Goal: Task Accomplishment & Management: Complete application form

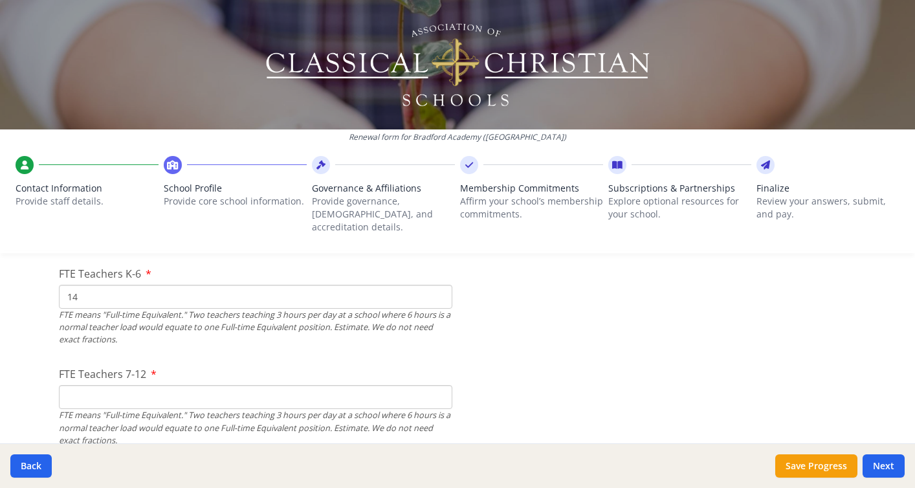
scroll to position [822, 0]
click at [171, 287] on input "14" at bounding box center [255, 294] width 393 height 24
type input "15"
click at [276, 382] on input "FTE Teachers 7-12" at bounding box center [255, 394] width 393 height 24
type input "1"
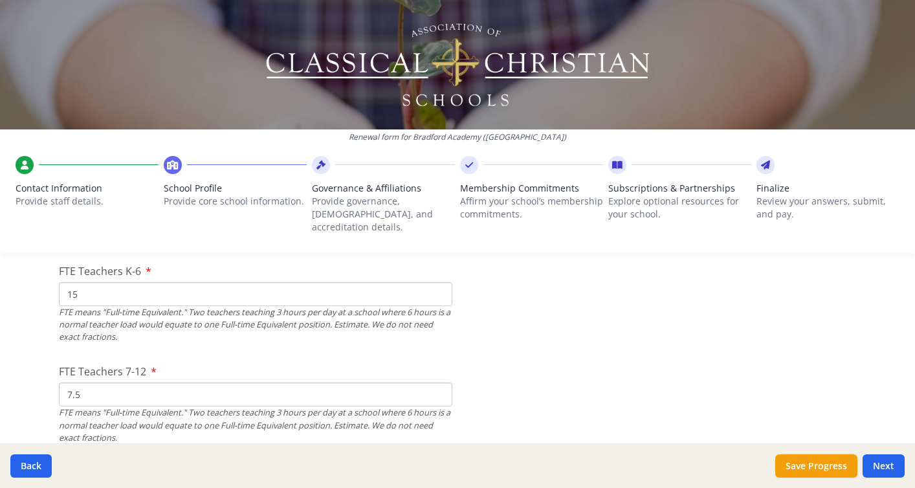
type input "7.5"
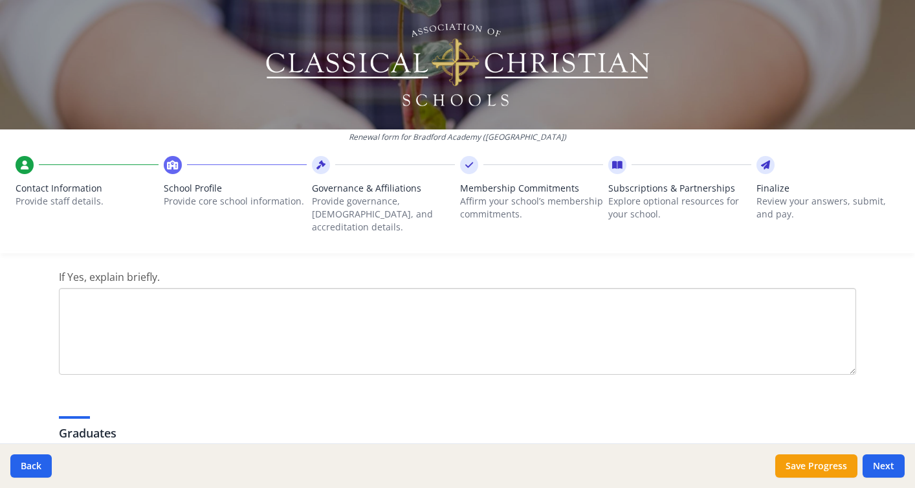
scroll to position [1792, 0]
click at [435, 342] on textarea "If Yes, explain briefly." at bounding box center [457, 335] width 797 height 87
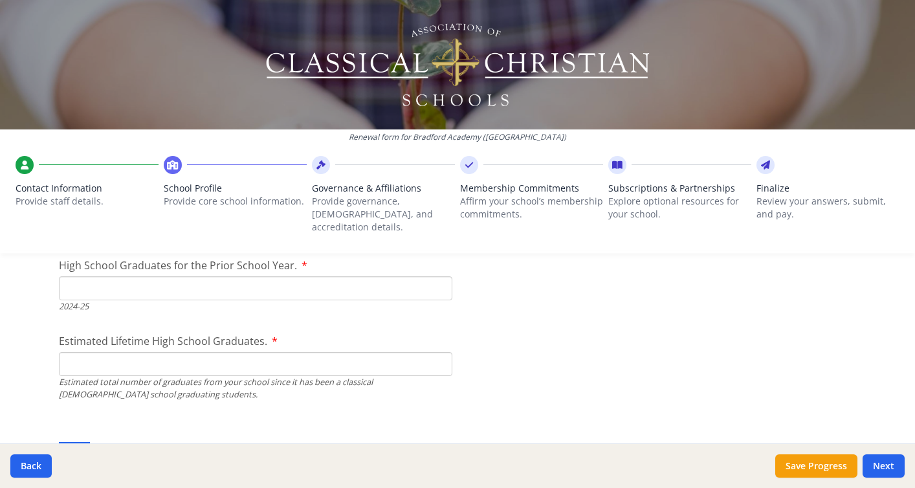
scroll to position [2015, 0]
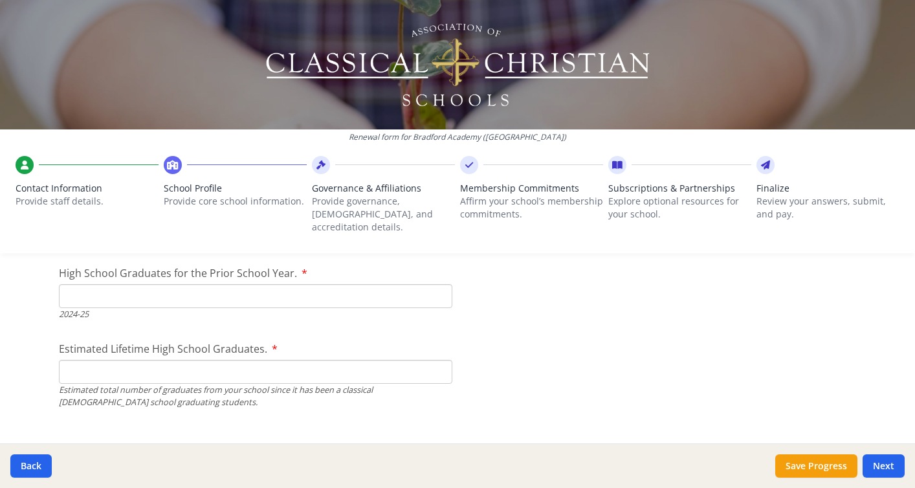
type textarea "We accept the NC Opportunity Scholarship at this time."
click at [146, 284] on input "High School Graduates for the Prior School Year." at bounding box center [255, 296] width 393 height 24
type input "10"
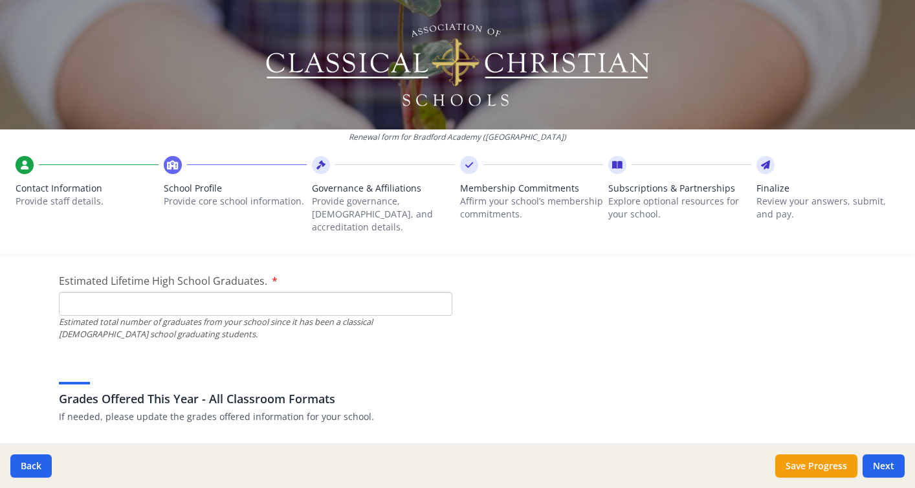
scroll to position [2083, 0]
click at [94, 291] on input "Estimated Lifetime High School Graduates." at bounding box center [255, 303] width 393 height 24
type input "48"
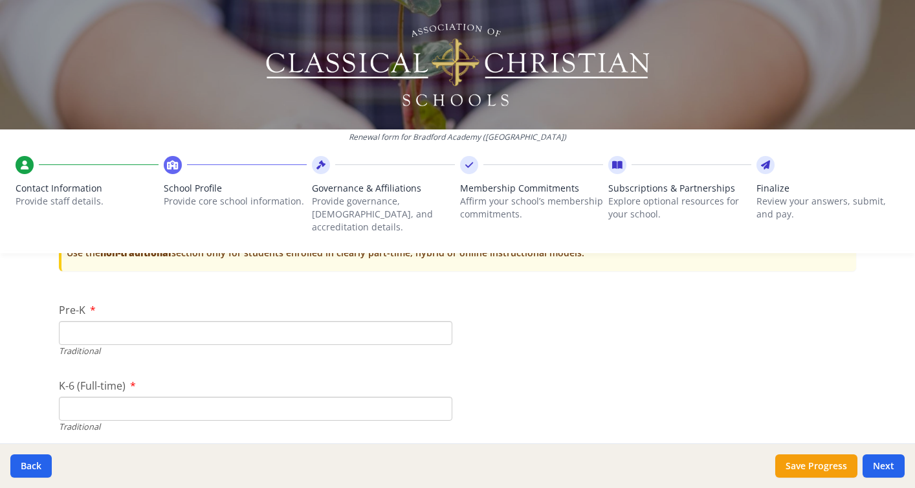
scroll to position [2804, 0]
click at [240, 318] on input "Pre-K" at bounding box center [255, 330] width 393 height 24
click at [102, 318] on input "Pre-K" at bounding box center [255, 330] width 393 height 24
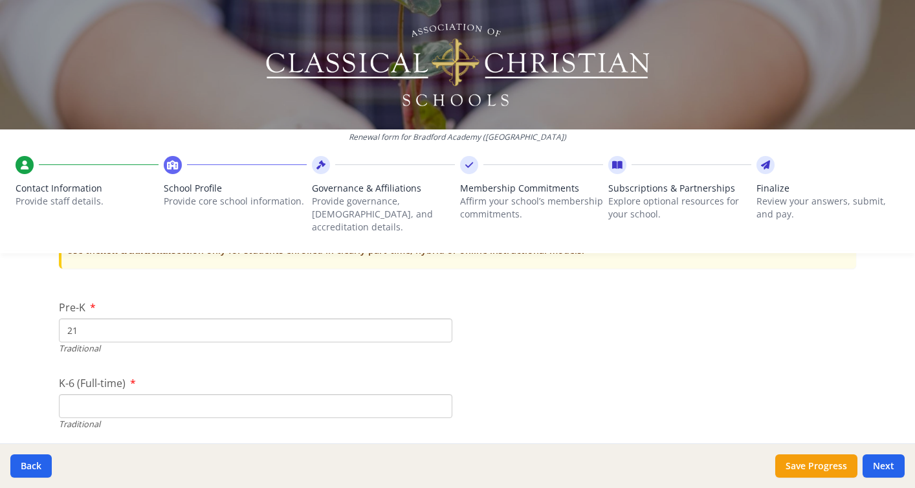
type input "21"
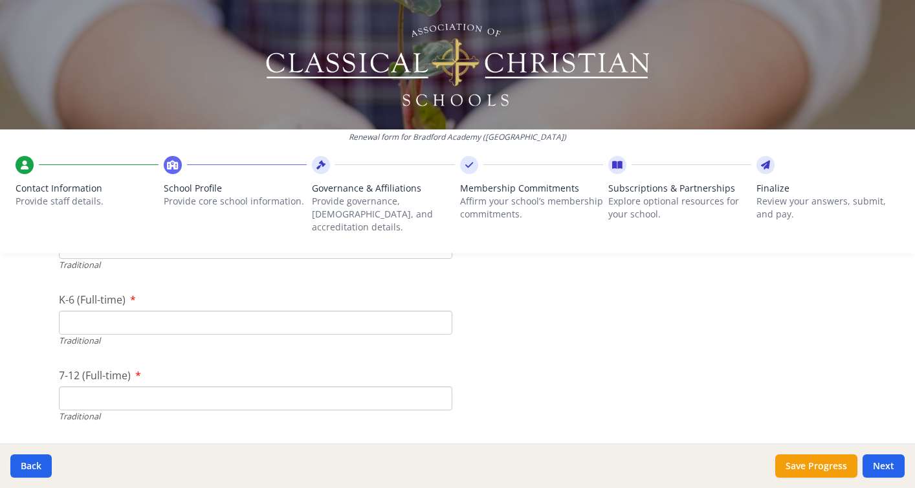
scroll to position [2885, 0]
click at [153, 316] on input "K-6 (Full-time)" at bounding box center [255, 325] width 393 height 24
type input "131"
click at [107, 313] on input "131" at bounding box center [255, 325] width 393 height 24
click at [113, 317] on input "183" at bounding box center [255, 325] width 393 height 24
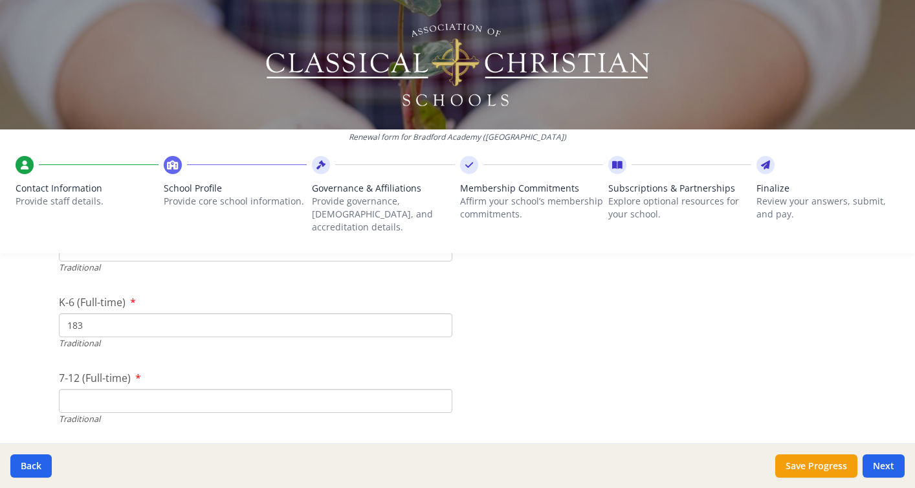
type input "183"
click at [92, 389] on input "7-12 (Full-time)" at bounding box center [255, 401] width 393 height 24
click at [105, 389] on input "7-12 (Full-time)" at bounding box center [255, 401] width 393 height 24
type input "70"
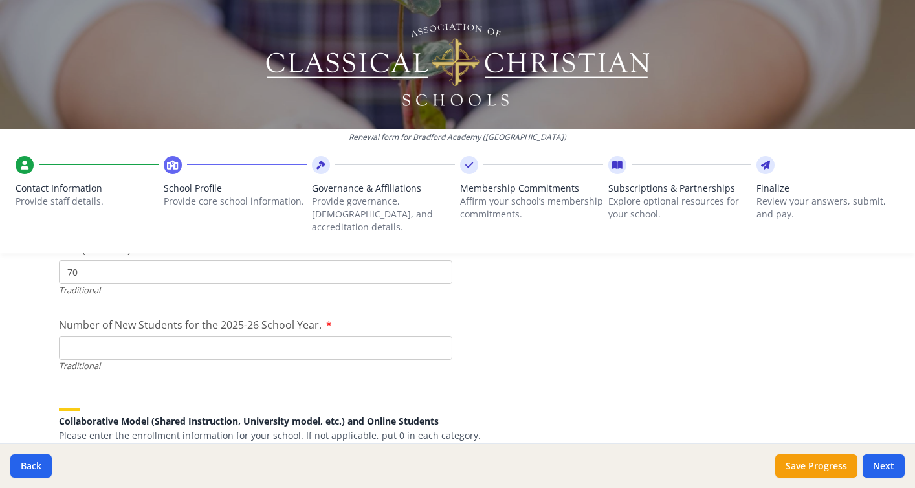
scroll to position [3031, 0]
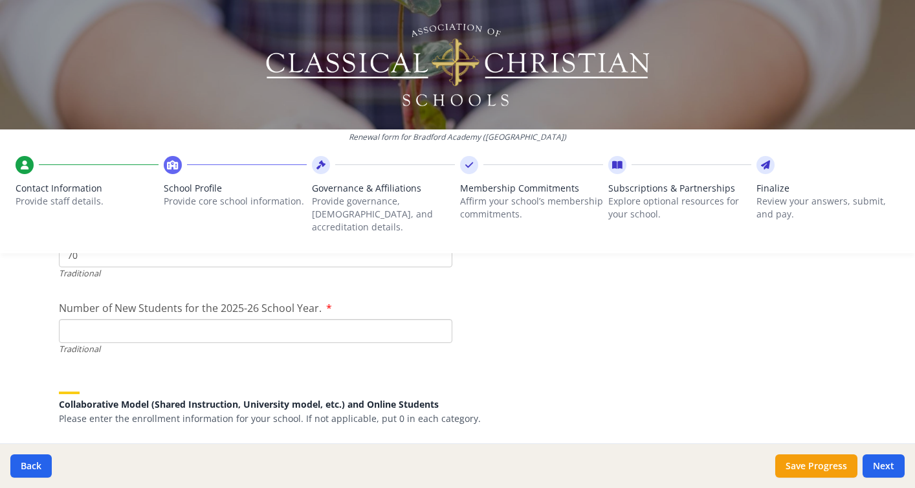
click at [94, 323] on input "Number of New Students for the 2025-26 School Year." at bounding box center [255, 331] width 393 height 24
type input "51"
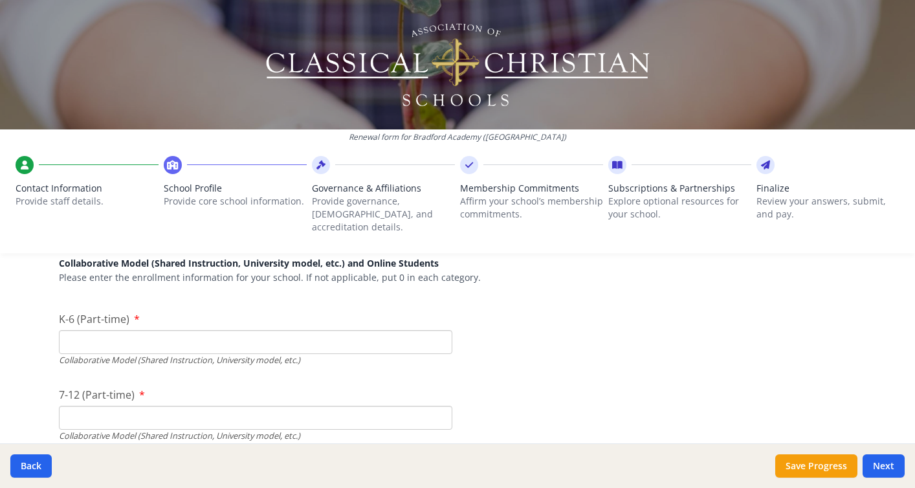
scroll to position [3169, 0]
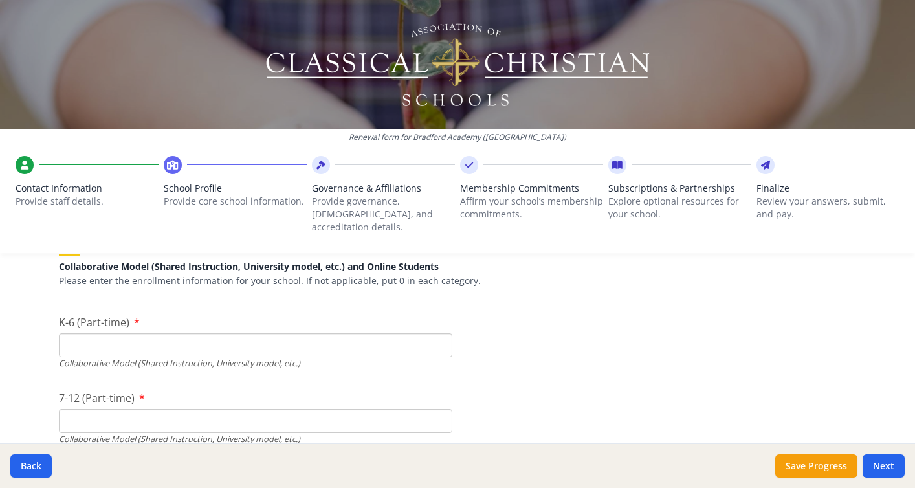
click at [209, 341] on input "K-6 (Part-time)" at bounding box center [255, 345] width 393 height 24
type input "0"
click at [130, 409] on input "7-12 (Part-time)" at bounding box center [255, 421] width 393 height 24
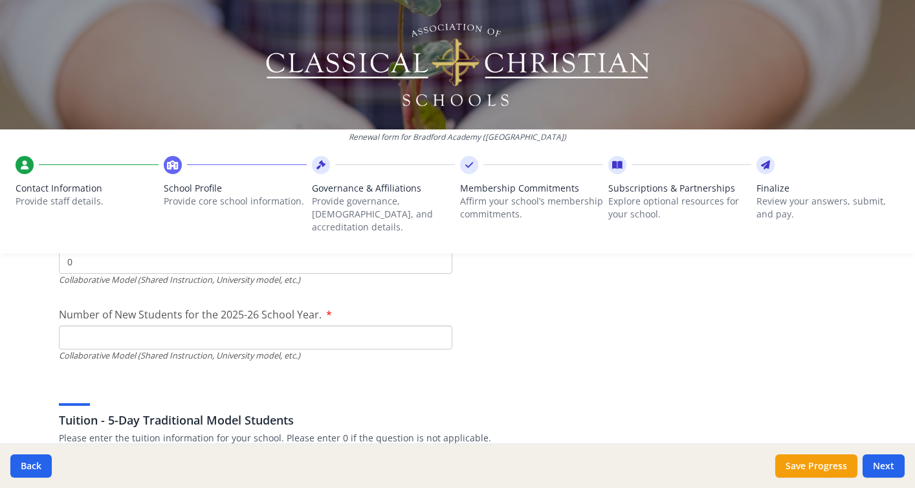
scroll to position [3334, 0]
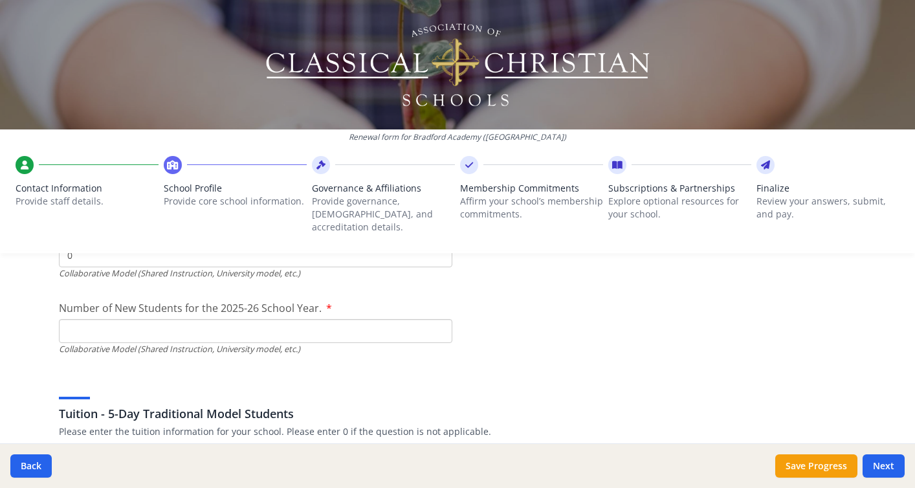
type input "0"
click at [88, 39] on input "Number of New Students for the 2025-26 School Year." at bounding box center [255, 28] width 393 height 24
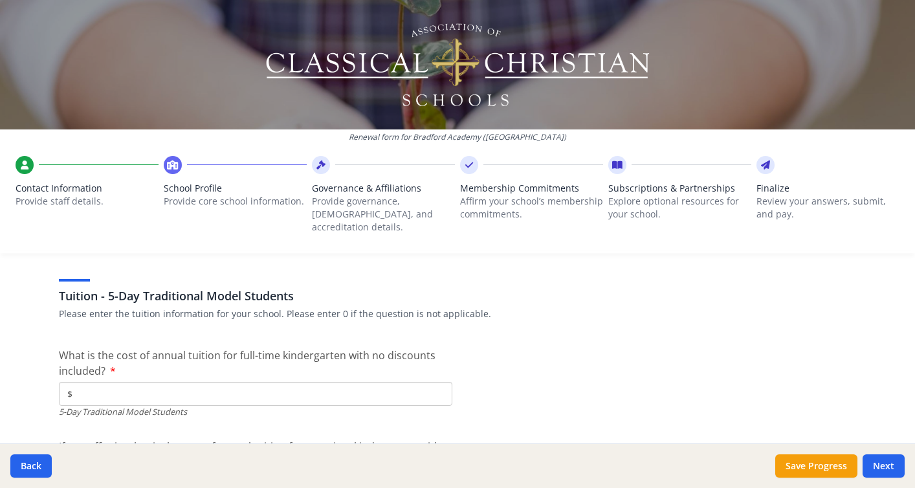
scroll to position [3464, 0]
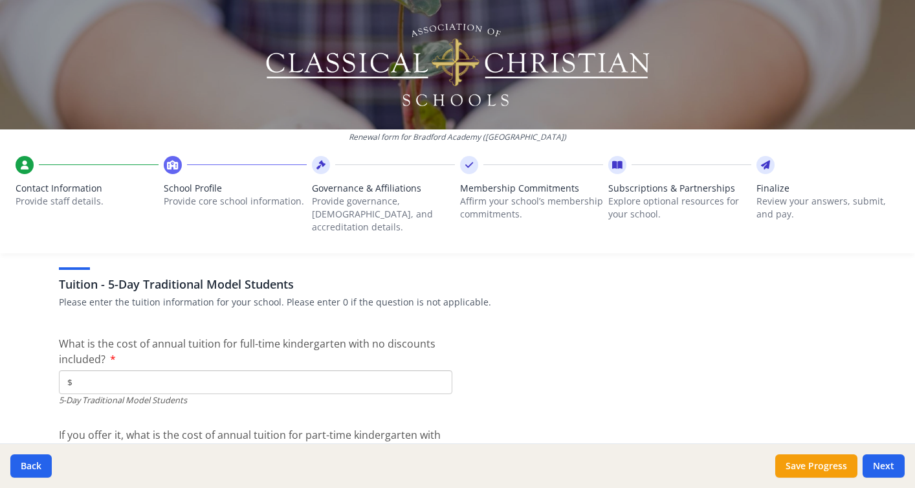
type input "0"
click at [164, 296] on p "Please enter the tuition information for your school. Please enter 0 if the que…" at bounding box center [457, 302] width 797 height 13
click at [113, 370] on input "$" at bounding box center [255, 382] width 393 height 24
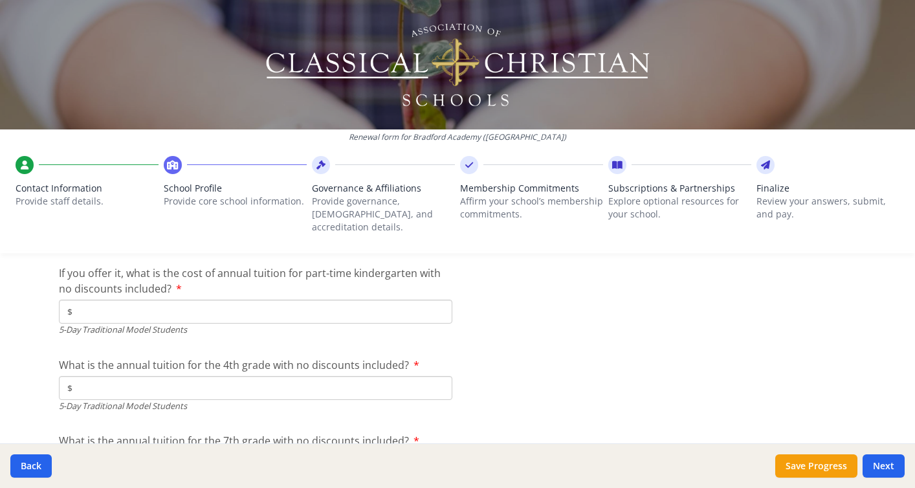
scroll to position [3631, 0]
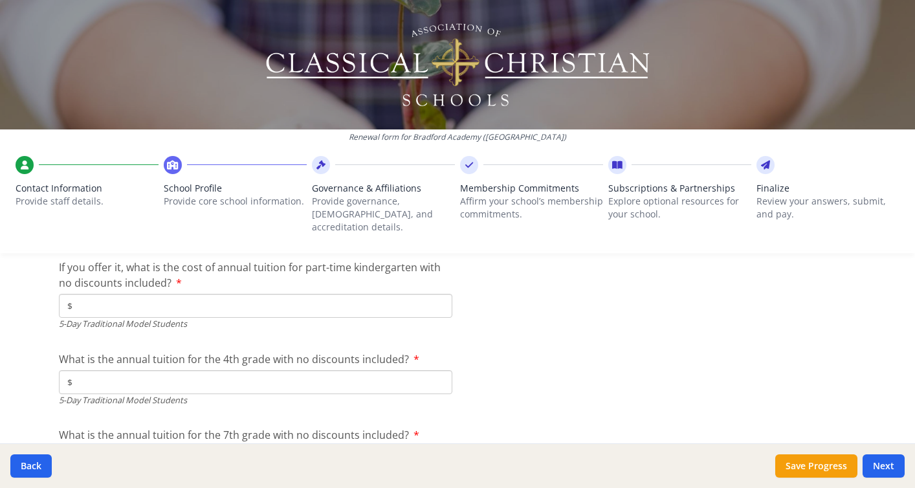
type input "$8 350"
click at [96, 294] on input "$" at bounding box center [255, 306] width 393 height 24
type input "$5 750"
click at [119, 370] on input "$" at bounding box center [255, 382] width 393 height 24
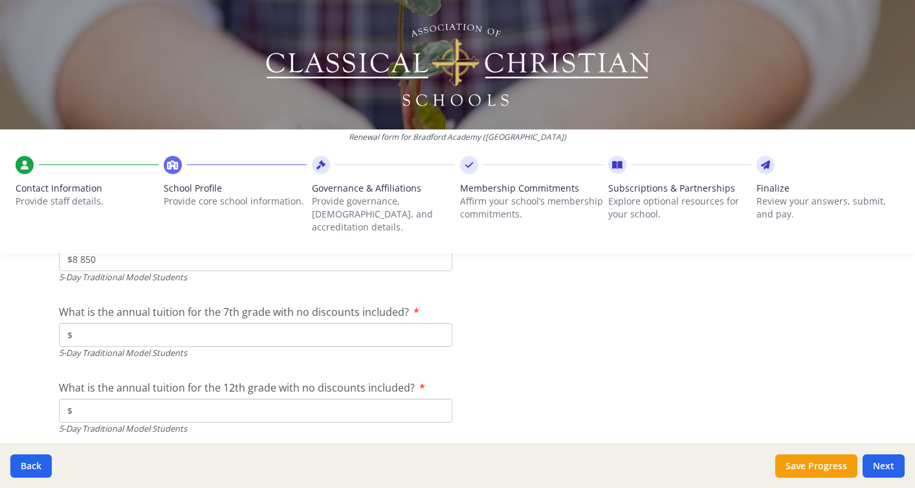
scroll to position [3757, 0]
type input "$8 850"
click at [304, 320] on input "$" at bounding box center [255, 332] width 393 height 24
type input "$8 850"
click at [235, 395] on input "$" at bounding box center [255, 407] width 393 height 24
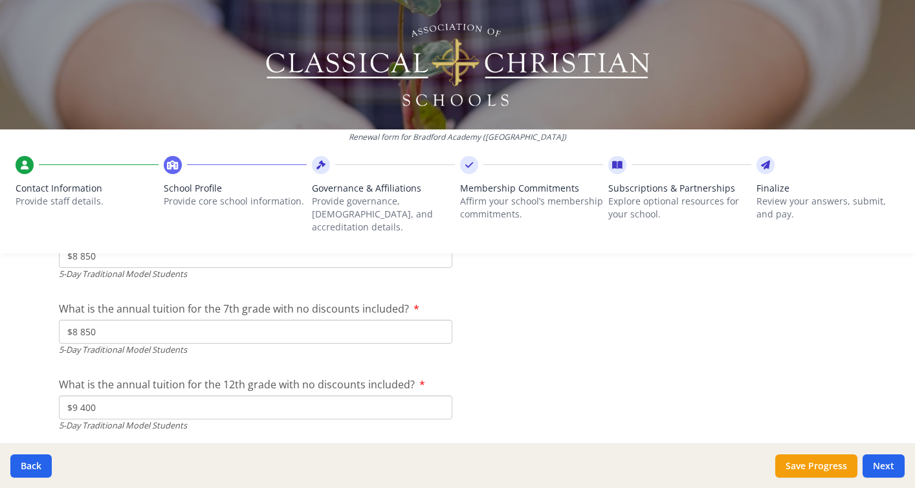
type input "$9 400"
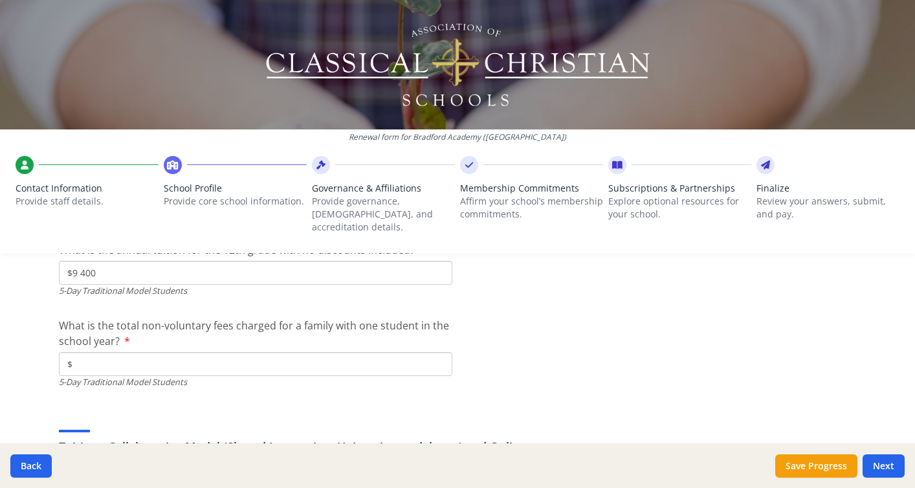
scroll to position [3927, 0]
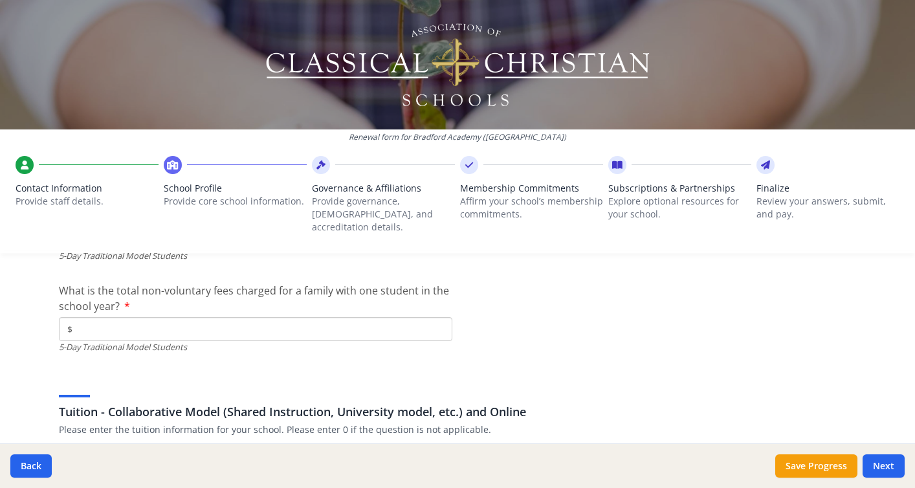
click at [155, 317] on input "$" at bounding box center [255, 329] width 393 height 24
click at [178, 317] on input "$" at bounding box center [255, 329] width 393 height 24
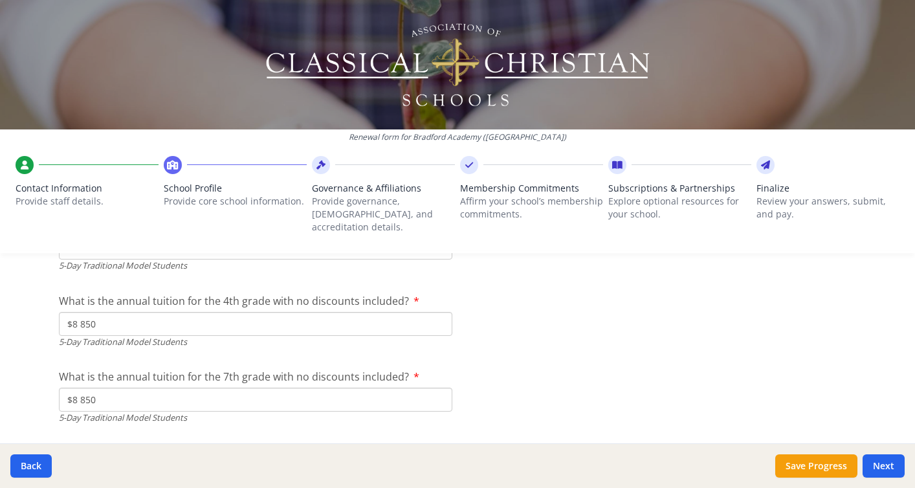
scroll to position [3680, 0]
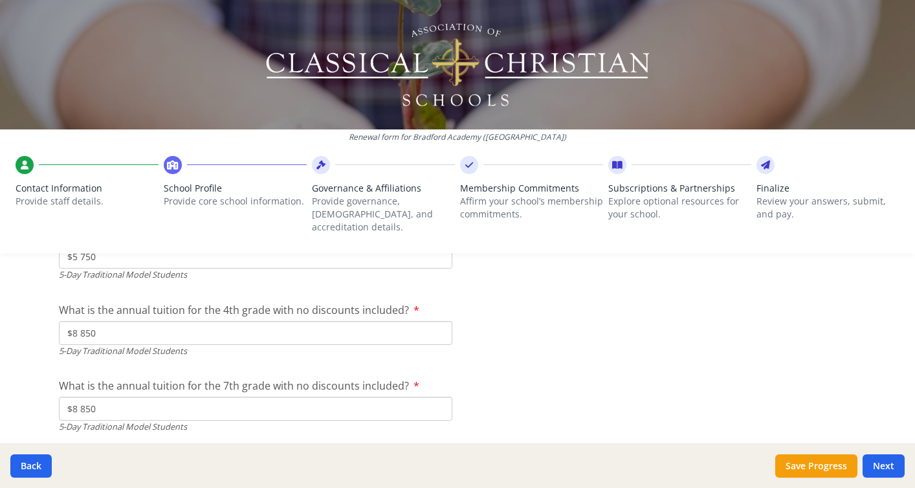
click at [26, 318] on div "Renewal form for [GEOGRAPHIC_DATA] ([GEOGRAPHIC_DATA]) Contact Information Prov…" at bounding box center [457, 244] width 915 height 488
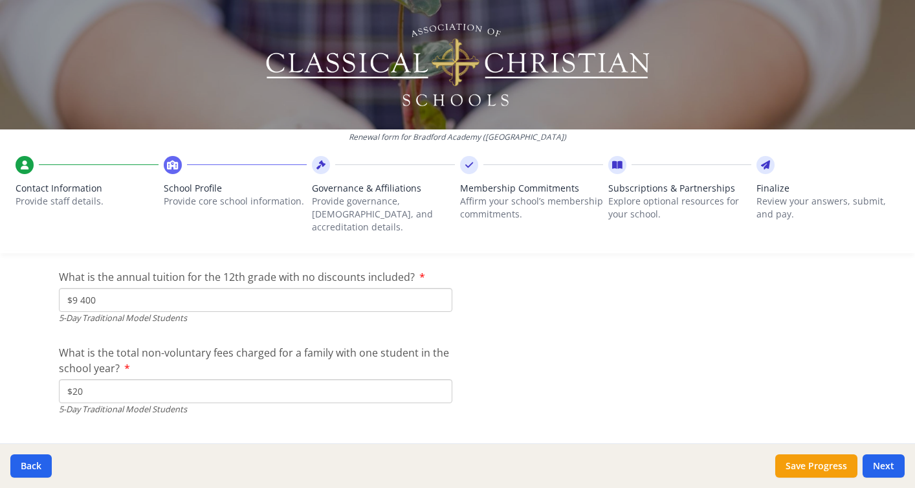
scroll to position [3867, 0]
drag, startPoint x: 116, startPoint y: 378, endPoint x: 17, endPoint y: 375, distance: 98.3
click at [17, 376] on div "Renewal form for [GEOGRAPHIC_DATA] ([GEOGRAPHIC_DATA]) Contact Information Prov…" at bounding box center [457, 244] width 915 height 488
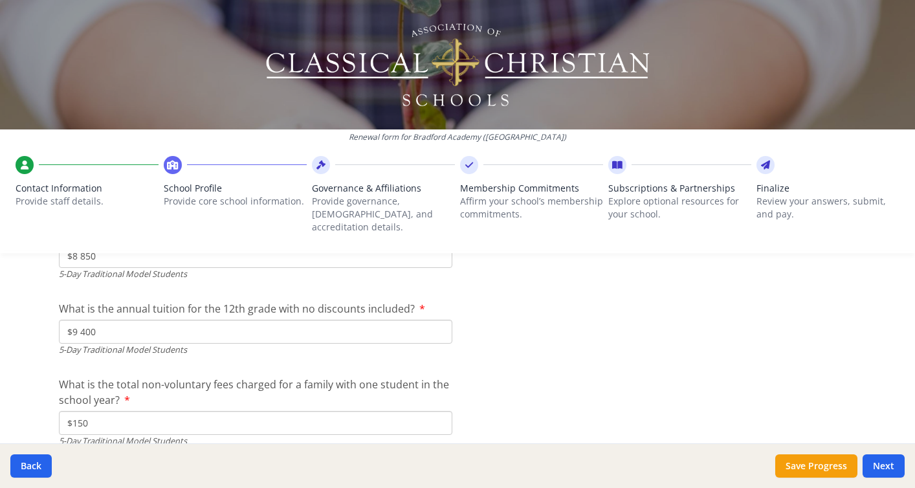
scroll to position [3839, 0]
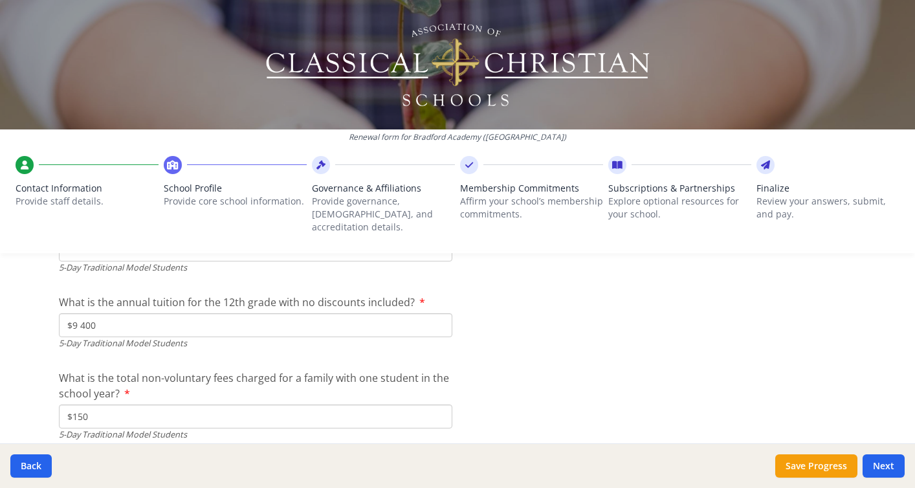
click at [300, 404] on input "$150" at bounding box center [255, 416] width 393 height 24
type input "$150"
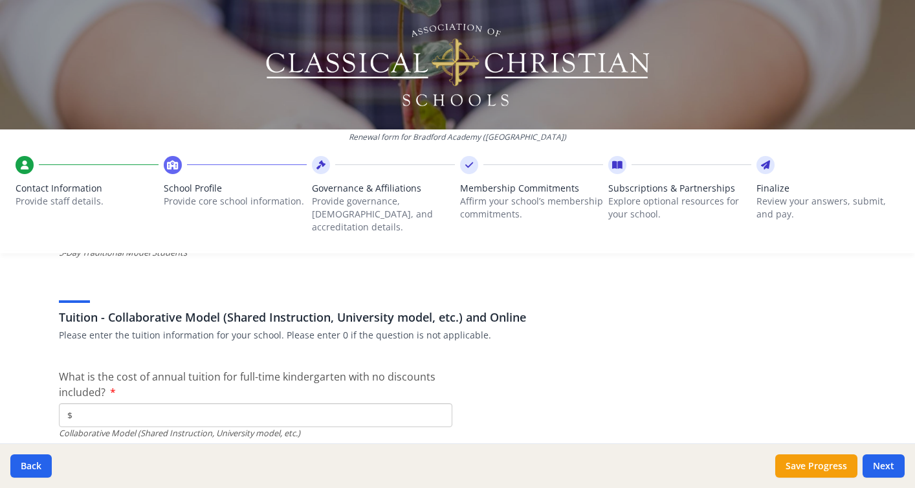
scroll to position [4050, 0]
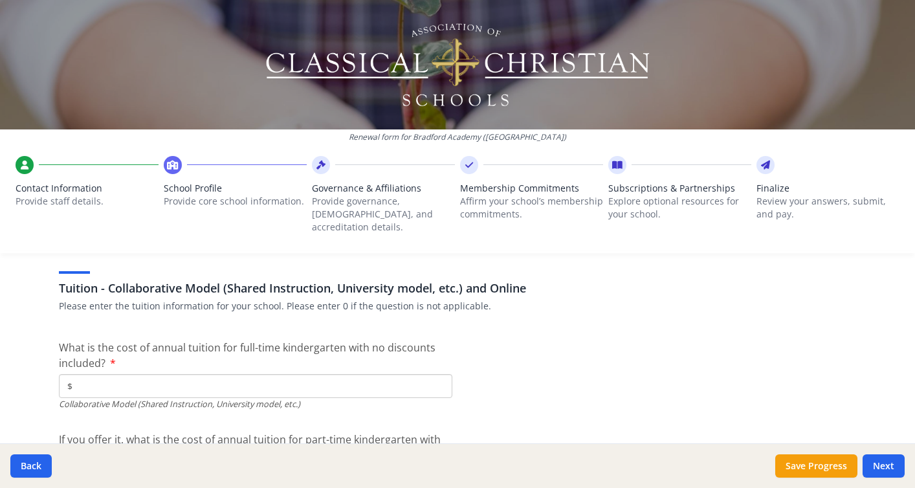
type input "$0"
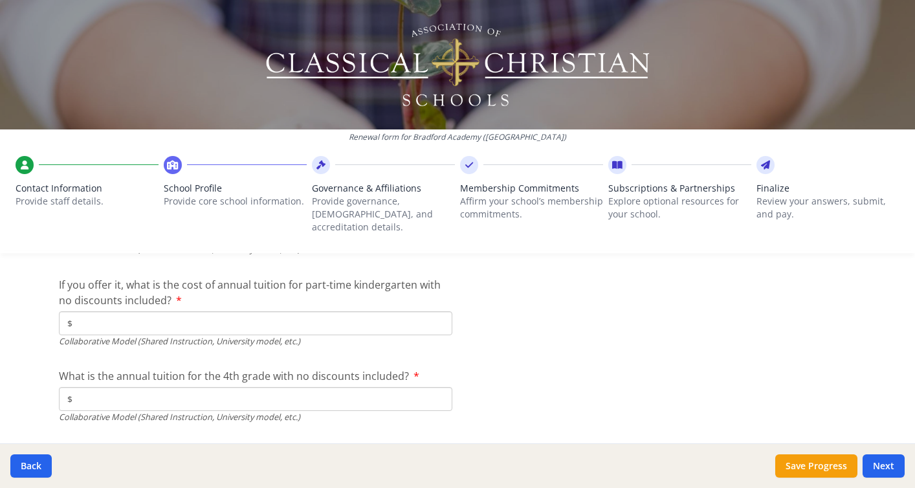
scroll to position [4205, 0]
type input "$0"
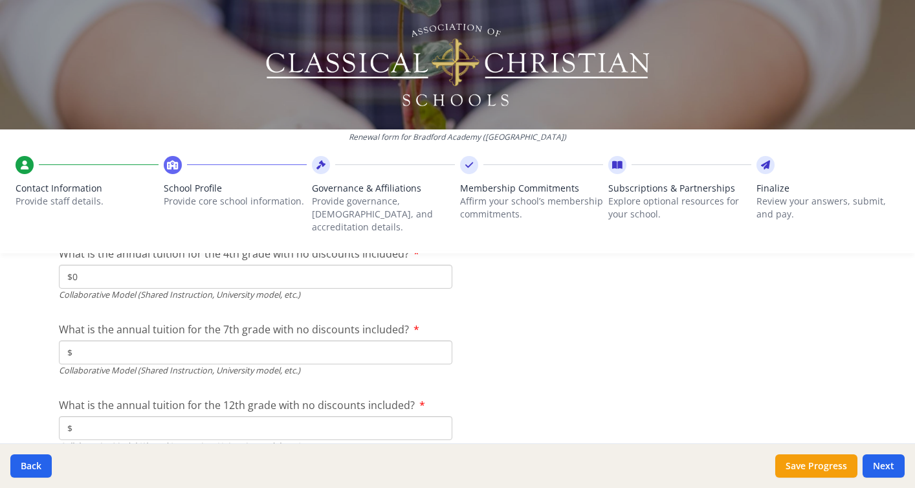
scroll to position [4365, 0]
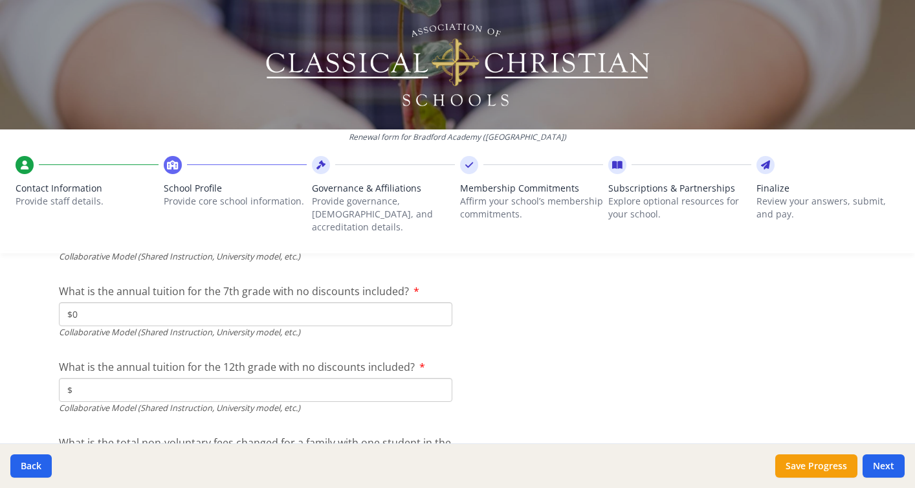
type input "$0"
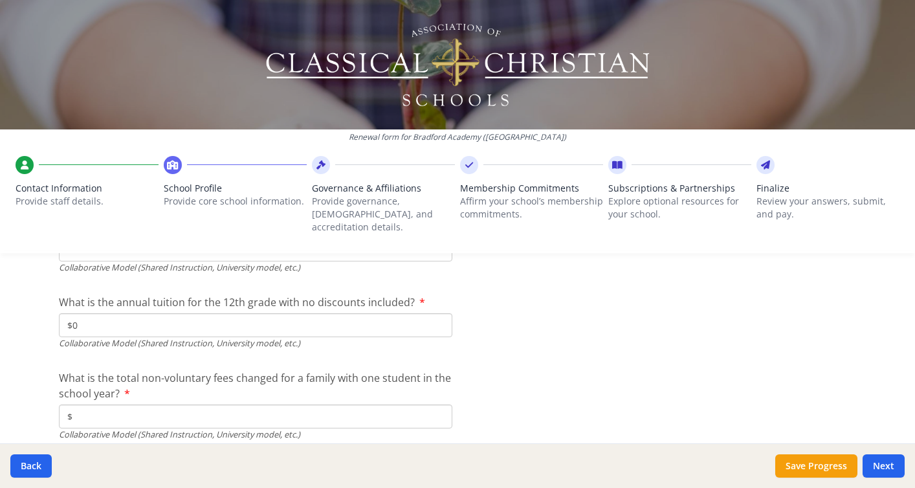
scroll to position [4468, 0]
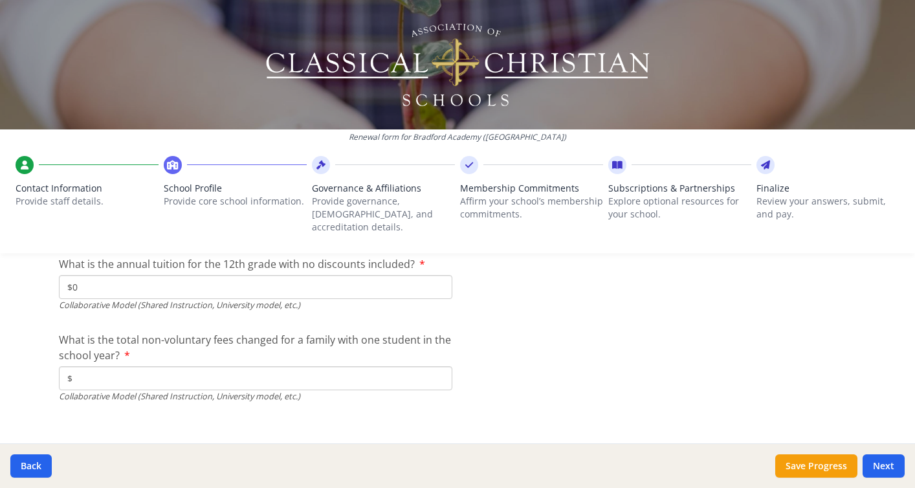
click at [142, 367] on input "$" at bounding box center [255, 378] width 393 height 24
type input "$0"
click at [884, 474] on button "Next" at bounding box center [883, 465] width 42 height 23
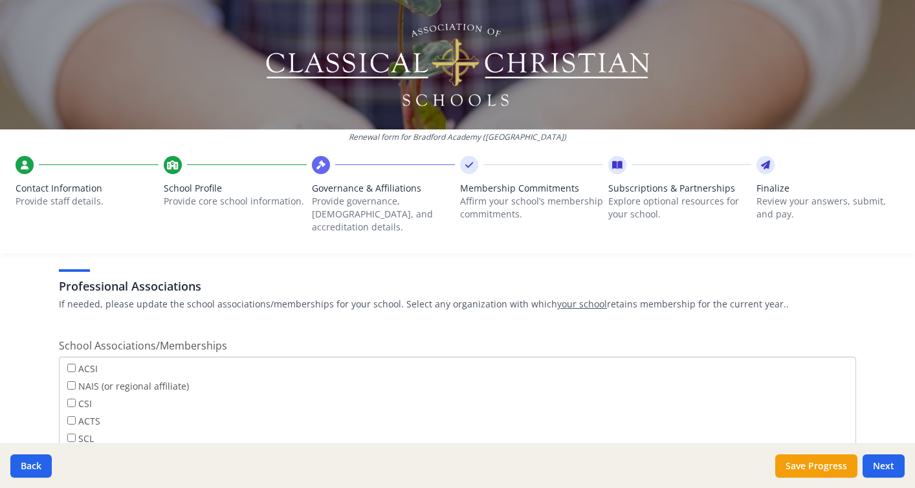
scroll to position [752, 0]
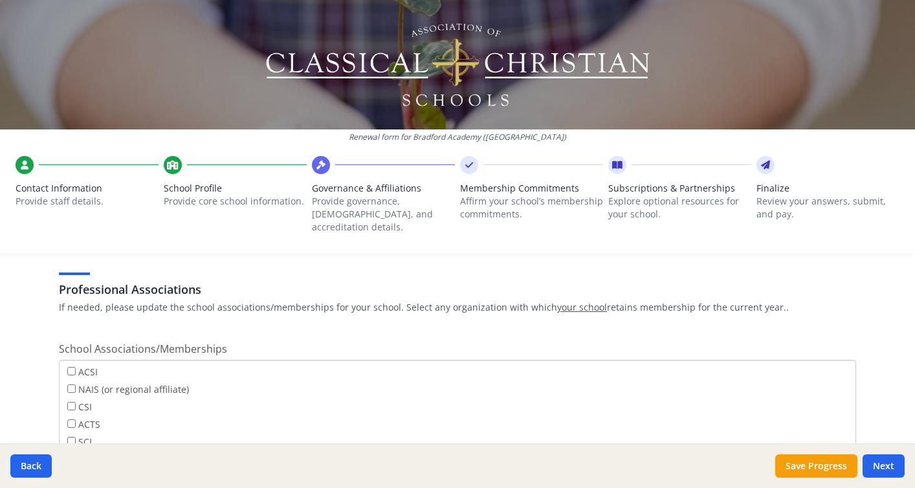
click at [312, 301] on p "If needed, please update the school associations/memberships for your school. S…" at bounding box center [457, 307] width 797 height 13
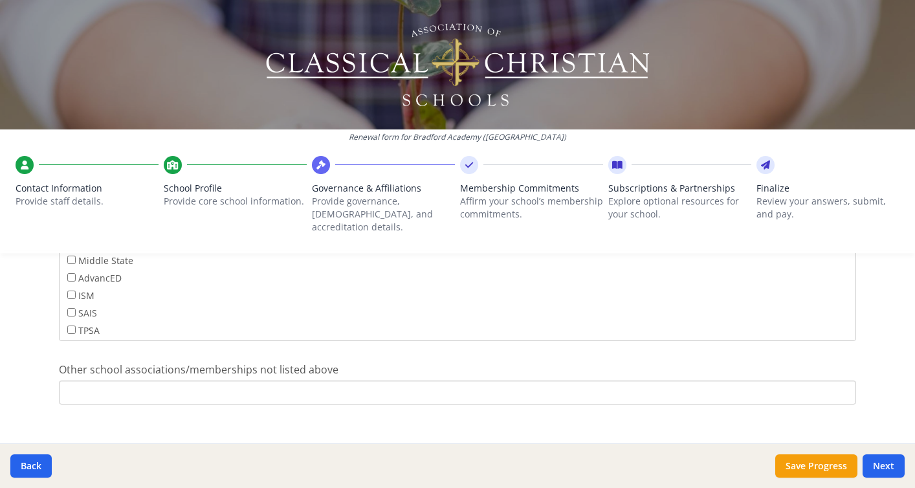
scroll to position [869, 0]
click at [886, 471] on button "Next" at bounding box center [883, 465] width 42 height 23
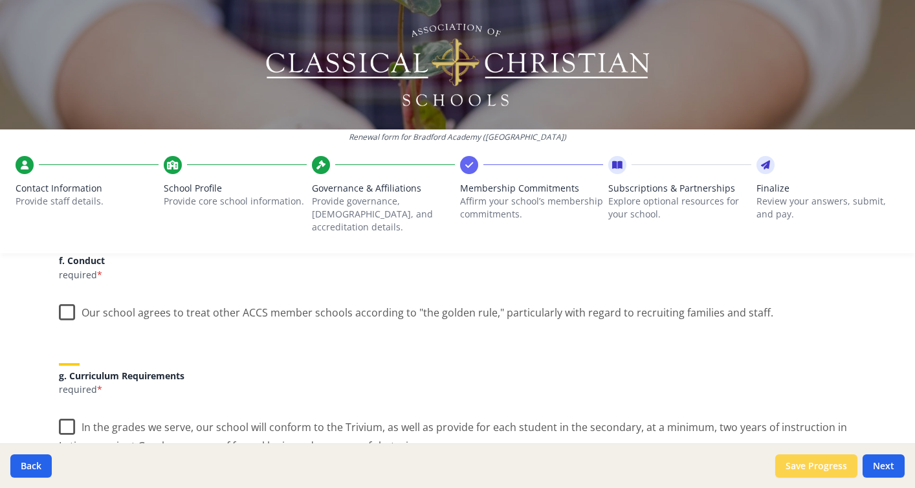
click at [814, 462] on button "Save Progress" at bounding box center [816, 465] width 82 height 23
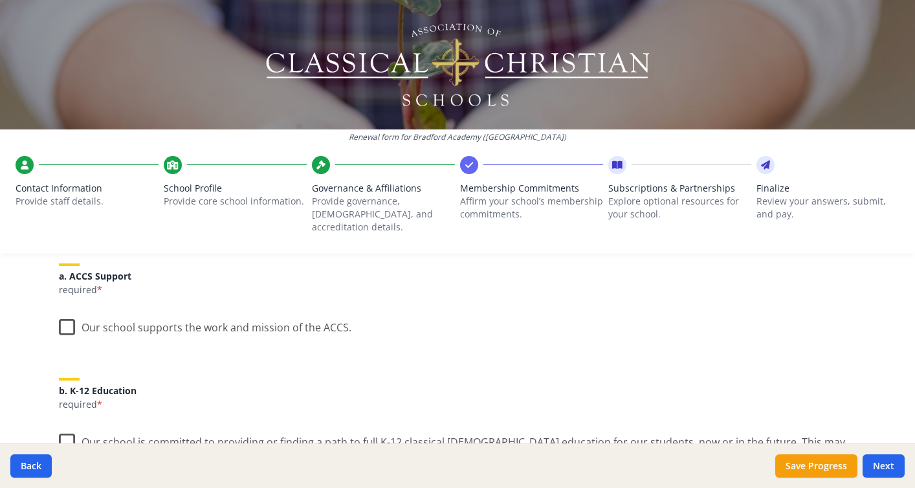
scroll to position [166, 0]
click at [65, 320] on label "Our school supports the work and mission of the ACCS." at bounding box center [205, 326] width 292 height 28
click at [0, 0] on input "Our school supports the work and mission of the ACCS." at bounding box center [0, 0] width 0 height 0
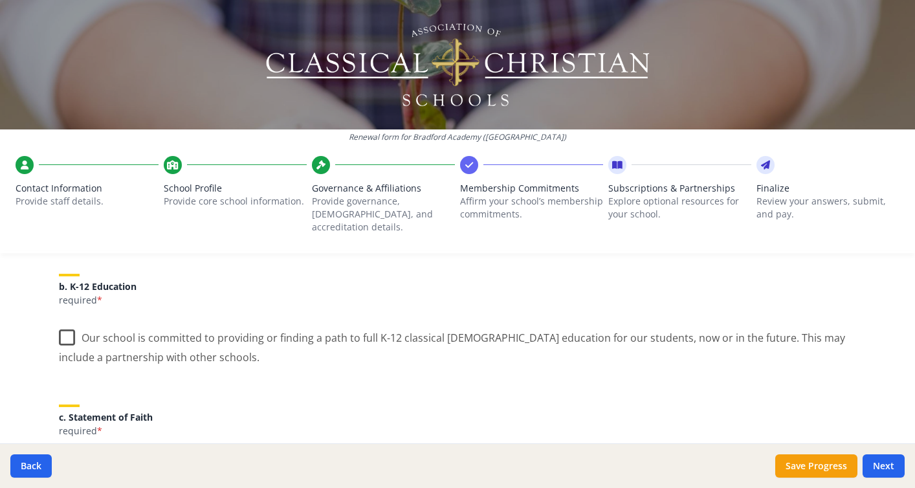
scroll to position [274, 0]
click at [67, 321] on label "Our school is committed to providing or finding a path to full K-12 classical […" at bounding box center [457, 339] width 797 height 43
click at [0, 0] on input "Our school is committed to providing or finding a path to full K-12 classical […" at bounding box center [0, 0] width 0 height 0
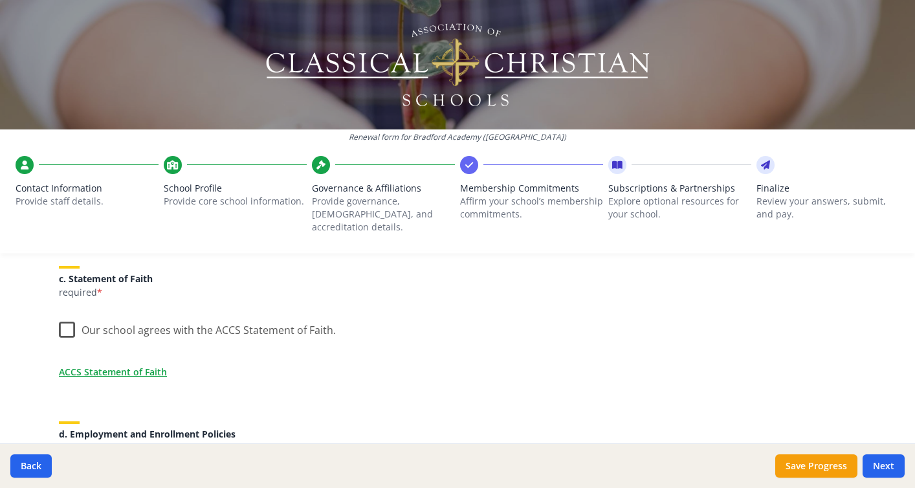
scroll to position [415, 0]
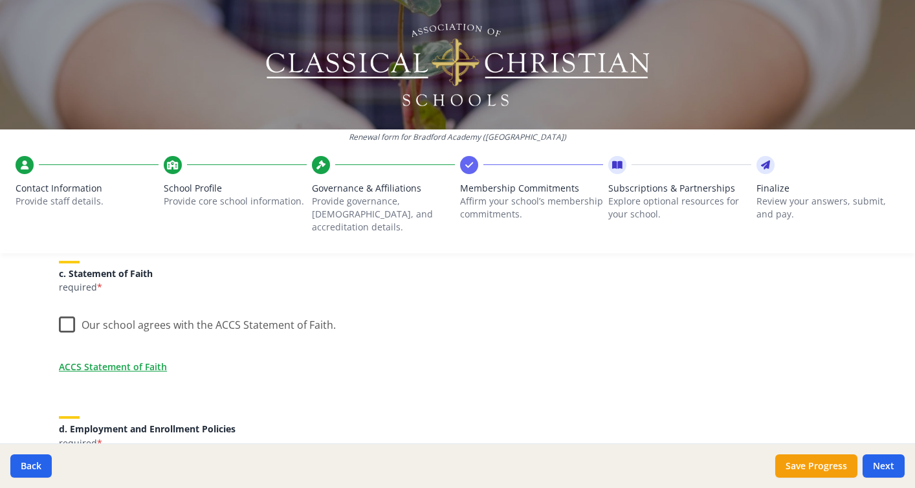
click at [72, 309] on label "Our school agrees with the ACCS Statement of Faith." at bounding box center [197, 322] width 277 height 28
click at [0, 0] on input "Our school agrees with the ACCS Statement of Faith." at bounding box center [0, 0] width 0 height 0
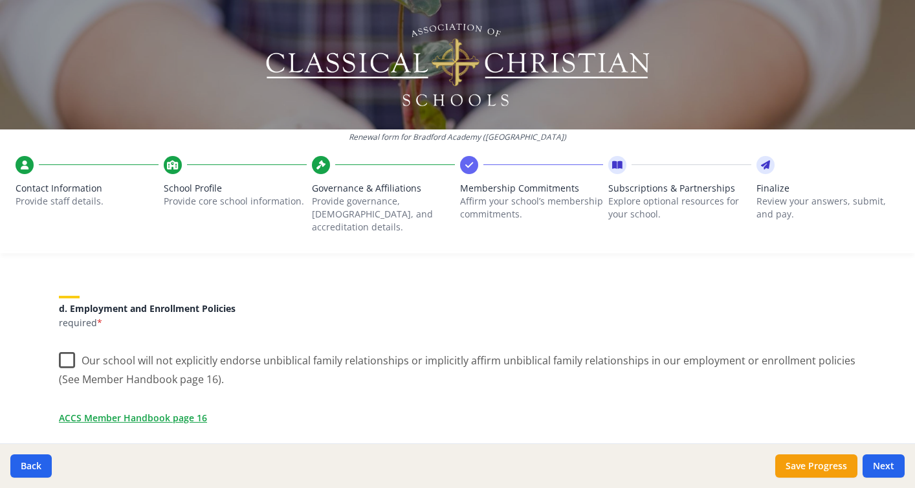
scroll to position [540, 0]
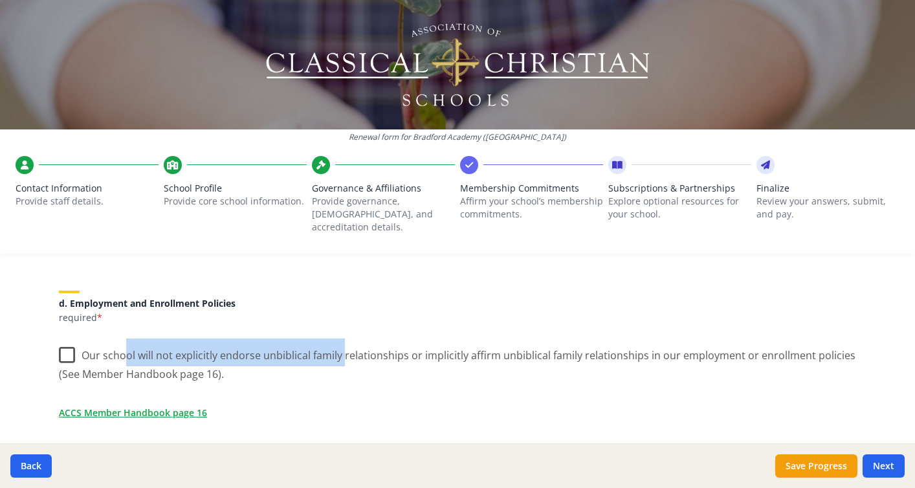
drag, startPoint x: 124, startPoint y: 340, endPoint x: 346, endPoint y: 351, distance: 222.1
click at [343, 351] on label "Our school will not explicitly endorse unbiblical family relationships or impli…" at bounding box center [457, 359] width 797 height 43
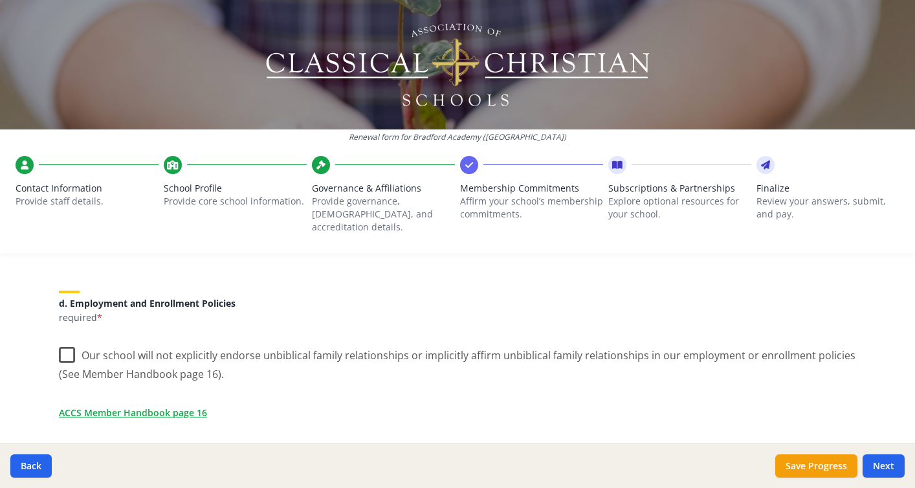
click at [65, 343] on label "Our school will not explicitly endorse unbiblical family relationships or impli…" at bounding box center [457, 359] width 797 height 43
click at [0, 0] on input "Our school will not explicitly endorse unbiblical family relationships or impli…" at bounding box center [0, 0] width 0 height 0
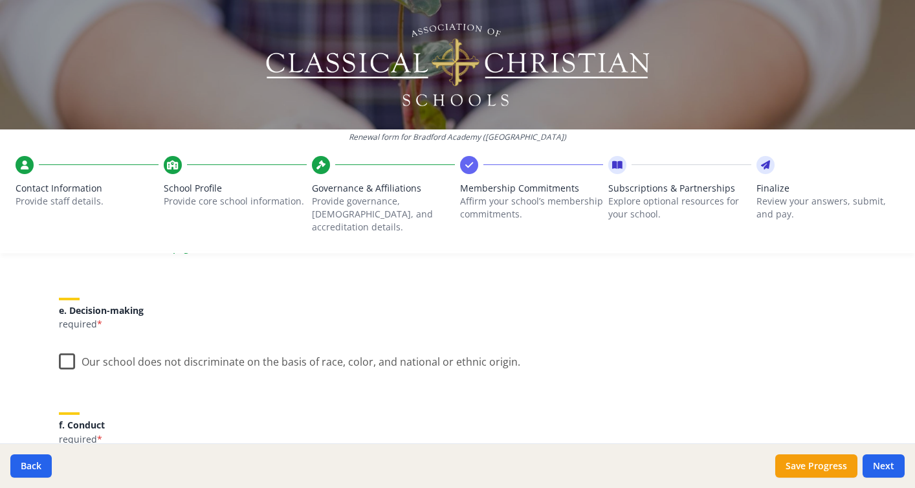
scroll to position [715, 0]
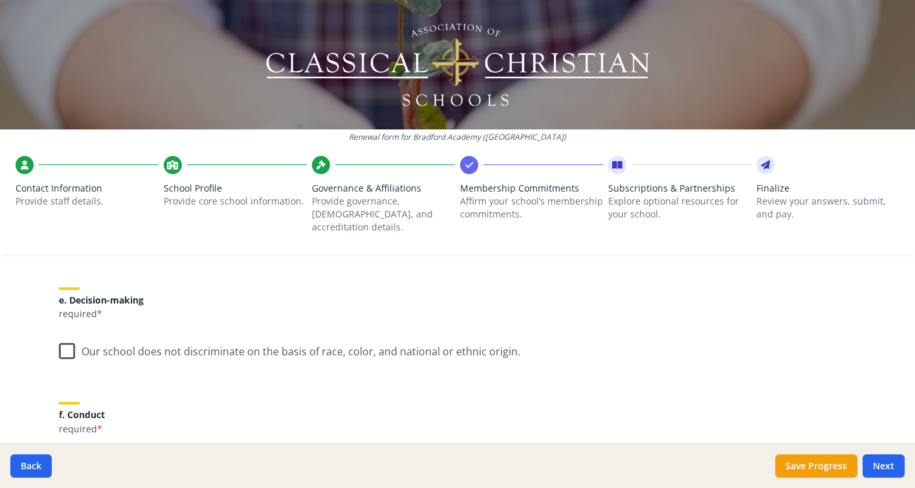
click at [69, 336] on label "Our school does not discriminate on the basis of race, color, and national or e…" at bounding box center [289, 348] width 461 height 28
click at [0, 0] on input "Our school does not discriminate on the basis of race, color, and national or e…" at bounding box center [0, 0] width 0 height 0
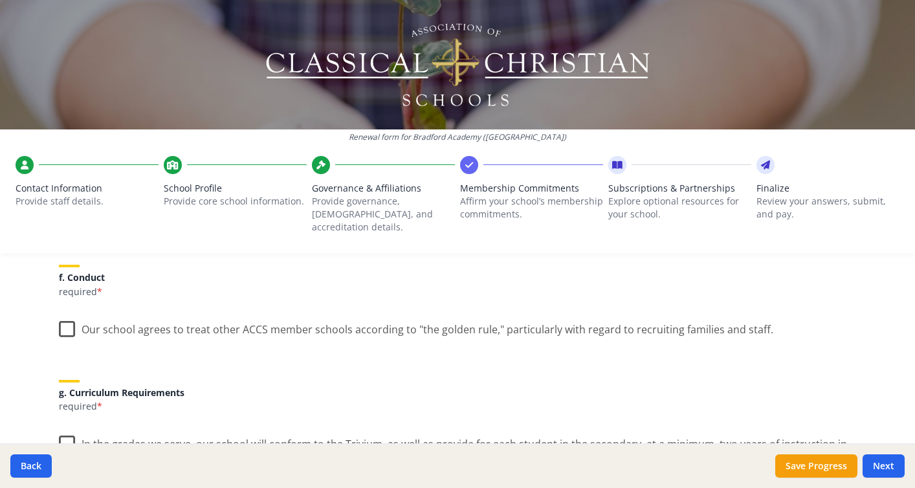
scroll to position [853, 0]
click at [70, 313] on label "Our school agrees to treat other ACCS member schools according to "the golden r…" at bounding box center [416, 325] width 714 height 28
click at [0, 0] on input "Our school agrees to treat other ACCS member schools according to "the golden r…" at bounding box center [0, 0] width 0 height 0
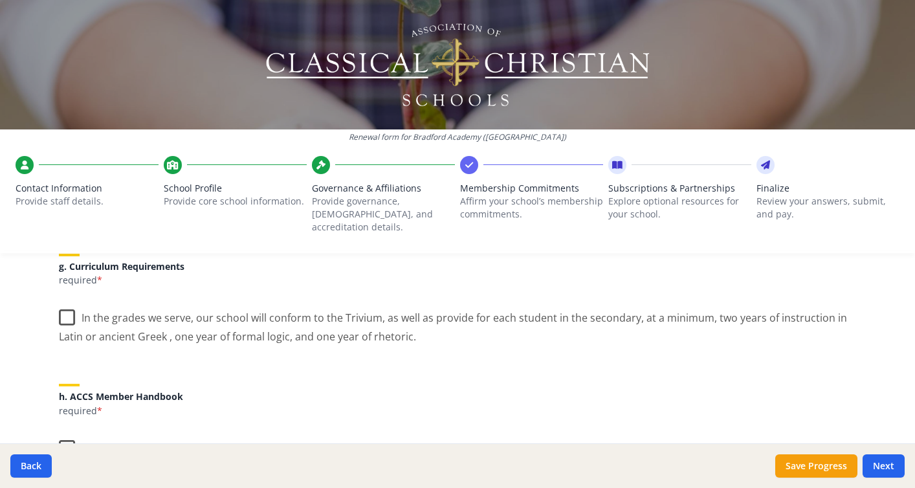
scroll to position [980, 0]
click at [67, 301] on label "In the grades we serve, our school will conform to the Trivium, as well as prov…" at bounding box center [457, 320] width 797 height 43
click at [0, 0] on input "In the grades we serve, our school will conform to the Trivium, as well as prov…" at bounding box center [0, 0] width 0 height 0
click at [108, 299] on label "In the grades we serve, our school will conform to the Trivium, as well as prov…" at bounding box center [457, 320] width 797 height 43
click at [0, 0] on input "In the grades we serve, our school will conform to the Trivium, as well as prov…" at bounding box center [0, 0] width 0 height 0
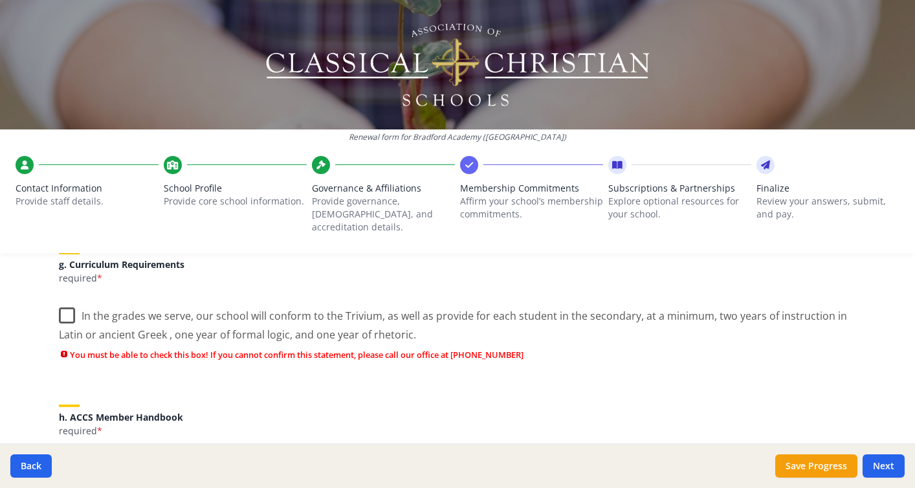
click at [63, 299] on label "In the grades we serve, our school will conform to the Trivium, as well as prov…" at bounding box center [457, 320] width 797 height 43
click at [0, 0] on input "In the grades we serve, our school will conform to the Trivium, as well as prov…" at bounding box center [0, 0] width 0 height 0
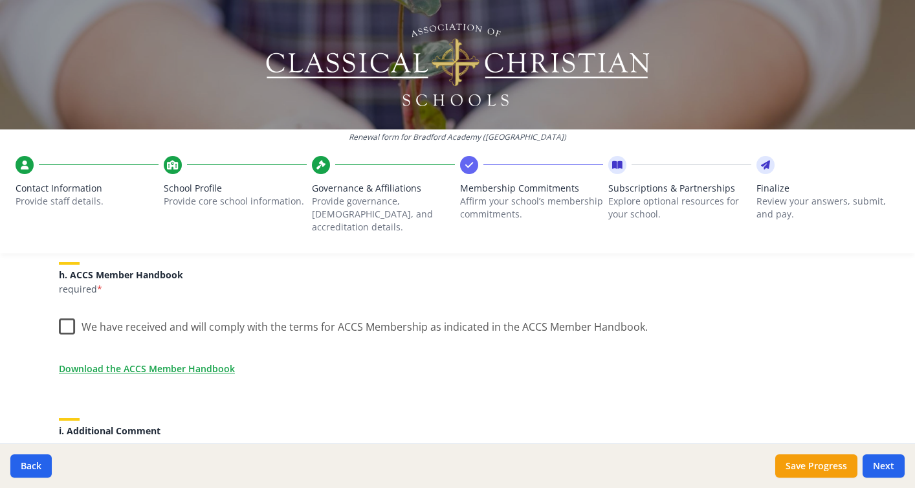
scroll to position [1100, 0]
click at [65, 314] on label "We have received and will comply with the terms for ACCS Membership as indicate…" at bounding box center [353, 323] width 589 height 28
click at [0, 0] on input "We have received and will comply with the terms for ACCS Membership as indicate…" at bounding box center [0, 0] width 0 height 0
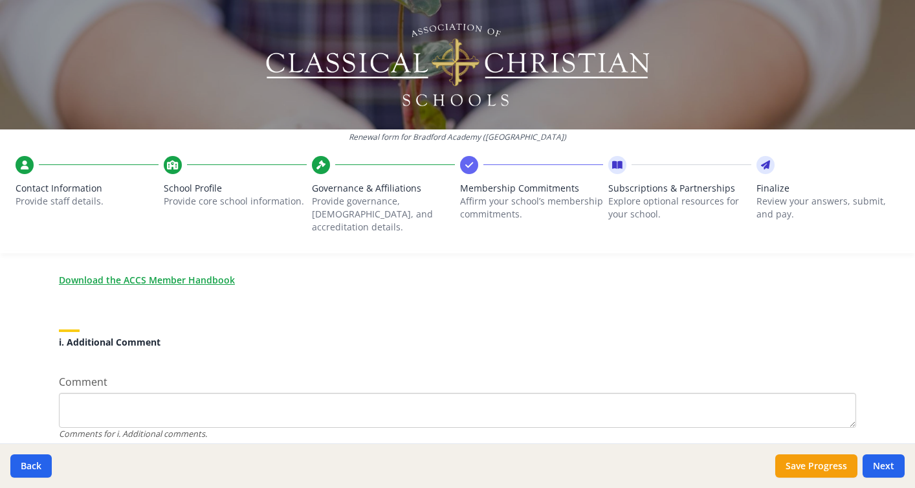
scroll to position [1227, 0]
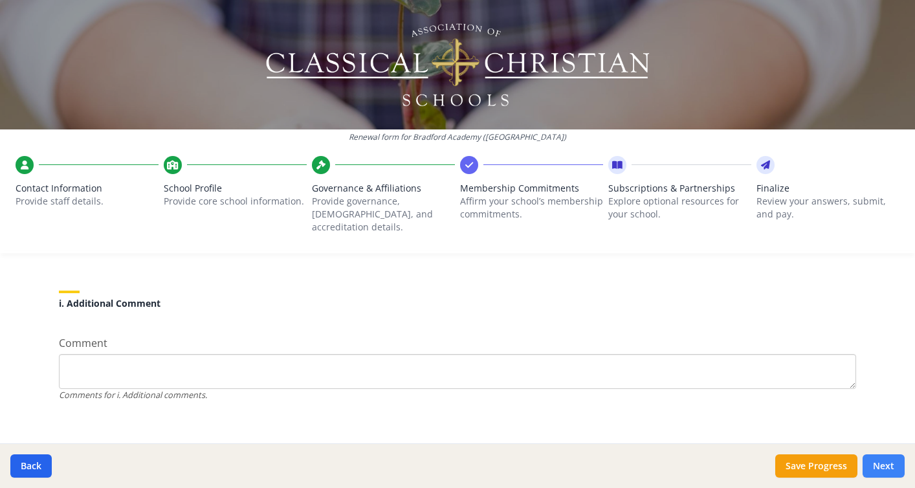
click at [878, 462] on button "Next" at bounding box center [883, 465] width 42 height 23
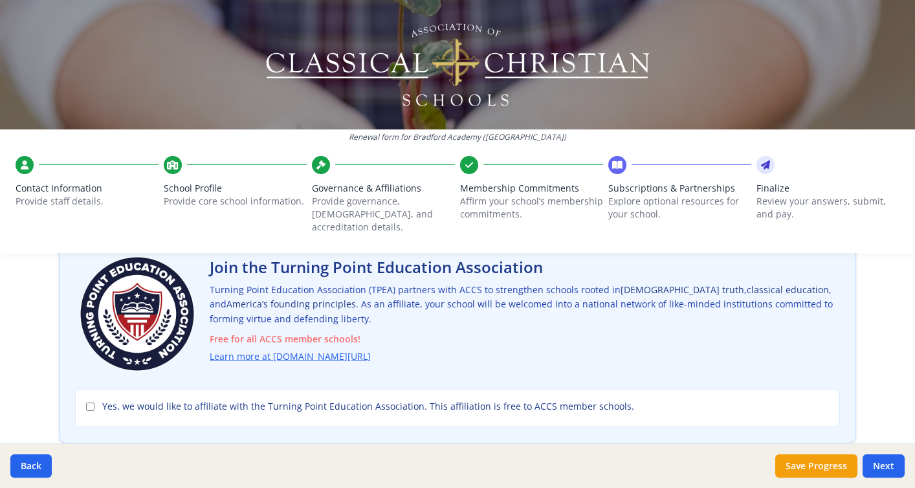
scroll to position [85, 0]
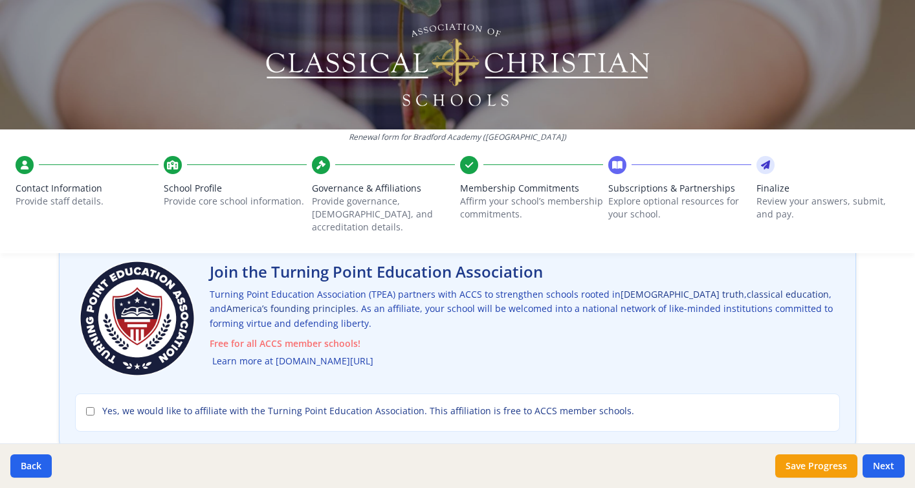
click at [294, 354] on link "Learn more at [DOMAIN_NAME][URL]" at bounding box center [292, 361] width 161 height 15
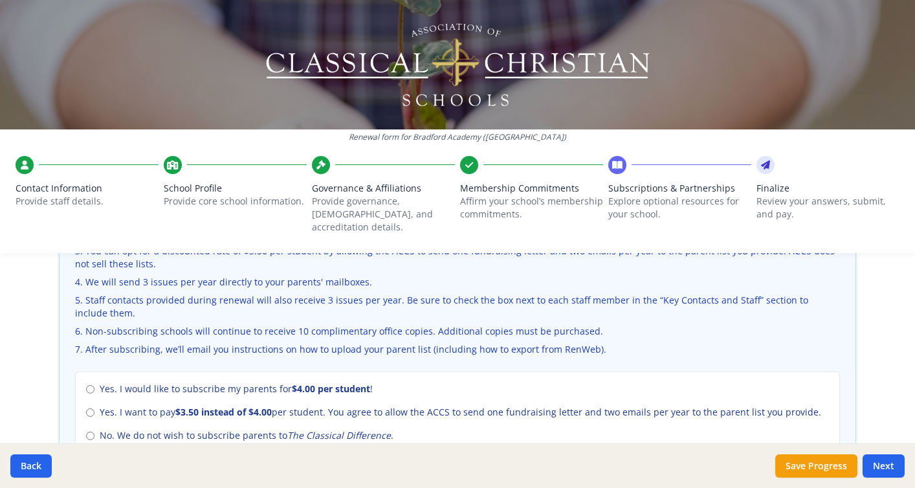
scroll to position [492, 0]
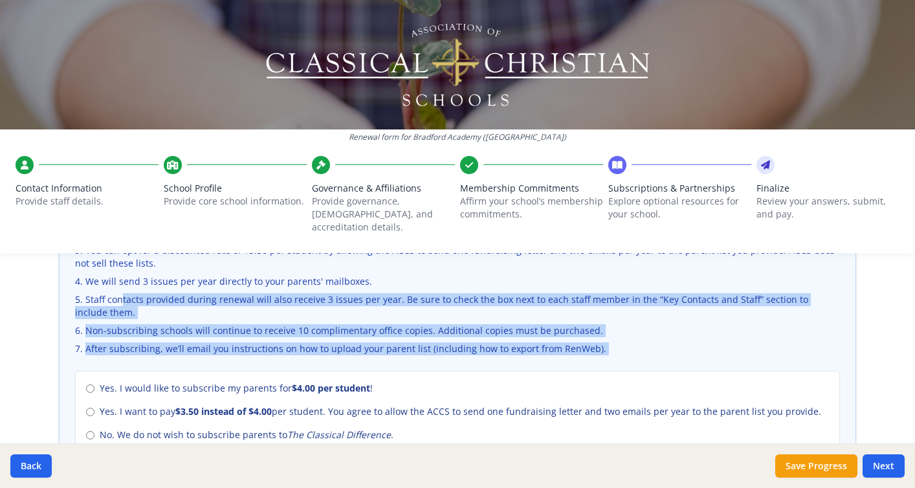
drag, startPoint x: 307, startPoint y: 349, endPoint x: 393, endPoint y: 276, distance: 112.8
click at [392, 276] on div "Please consider subscribing your parents to The Classical Difference to help al…" at bounding box center [458, 302] width 796 height 334
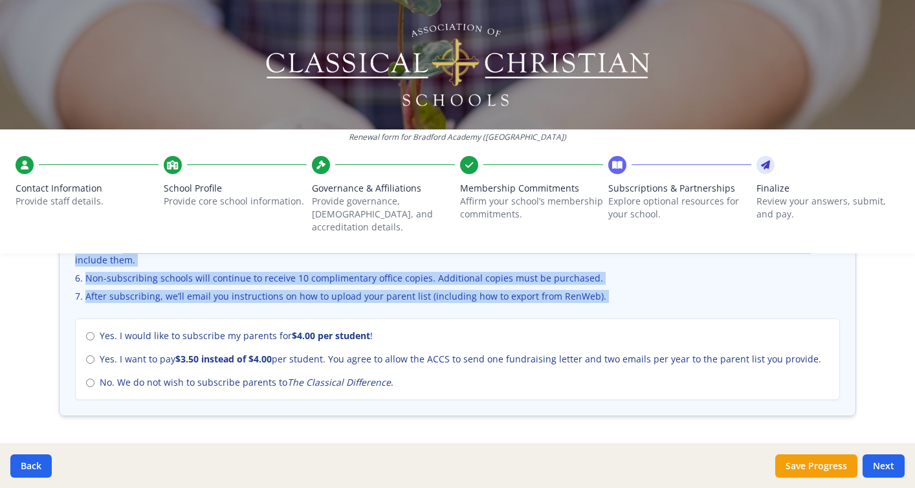
scroll to position [547, 0]
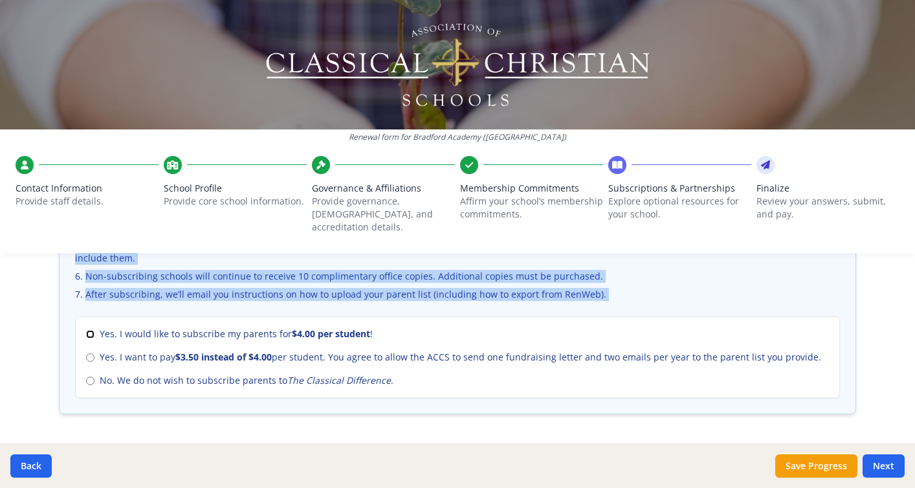
click at [90, 330] on input "Yes. I would like to subscribe my parents for $4.00 per student !" at bounding box center [90, 334] width 8 height 8
radio input "true"
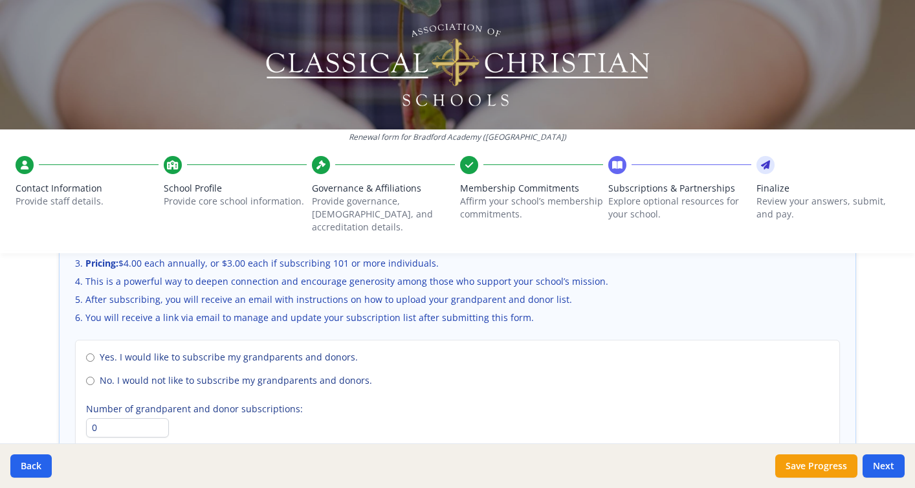
scroll to position [917, 0]
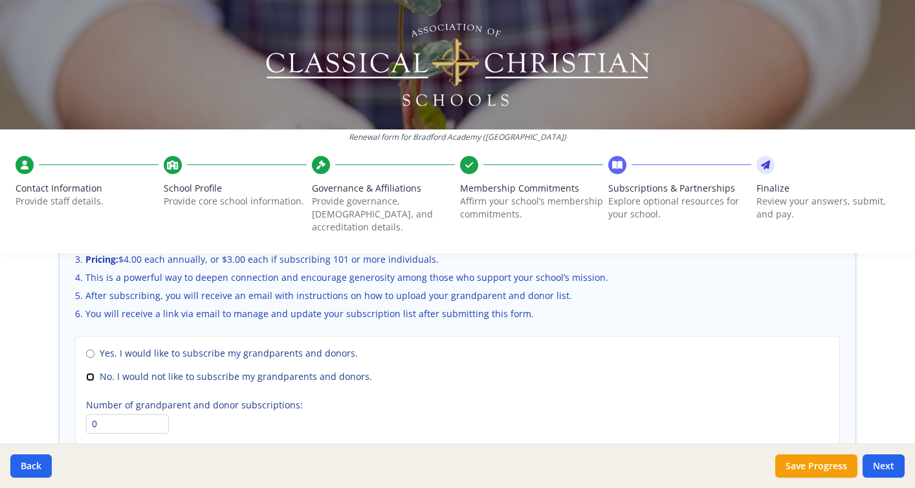
click at [87, 373] on input "No. I would not like to subscribe my grandparents and donors." at bounding box center [90, 377] width 8 height 8
radio input "true"
click at [469, 347] on label "Yes. I would like to subscribe my grandparents and donors." at bounding box center [457, 353] width 743 height 13
click at [94, 349] on input "Yes. I would like to subscribe my grandparents and donors." at bounding box center [90, 353] width 8 height 8
radio input "true"
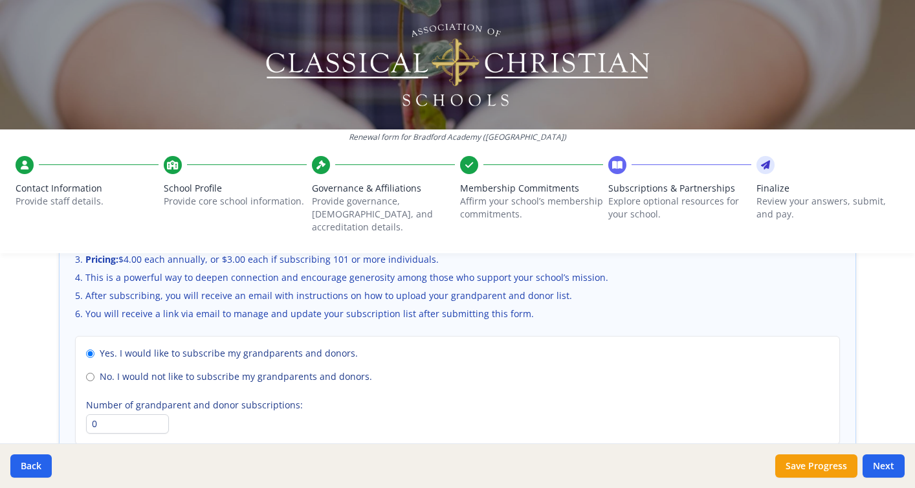
click at [301, 370] on span "No. I would not like to subscribe my grandparents and donors." at bounding box center [236, 376] width 272 height 13
click at [94, 373] on input "No. I would not like to subscribe my grandparents and donors." at bounding box center [90, 377] width 8 height 8
radio input "true"
radio input "false"
click at [384, 307] on li "You will receive a link via email to manage and update your subscription list a…" at bounding box center [457, 313] width 765 height 13
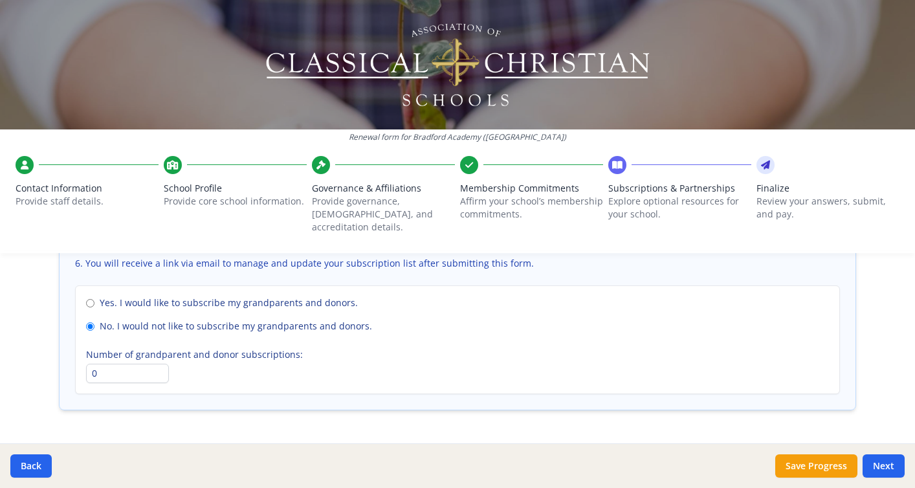
scroll to position [990, 0]
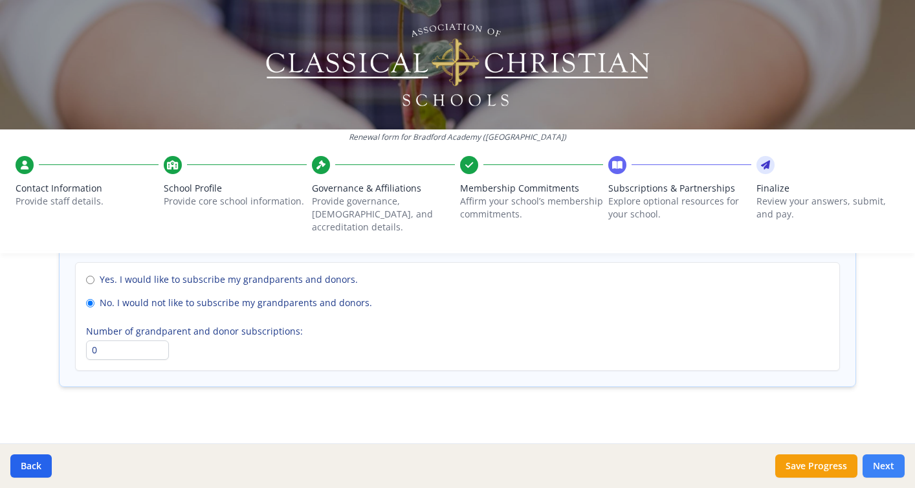
click at [885, 466] on button "Next" at bounding box center [883, 465] width 42 height 23
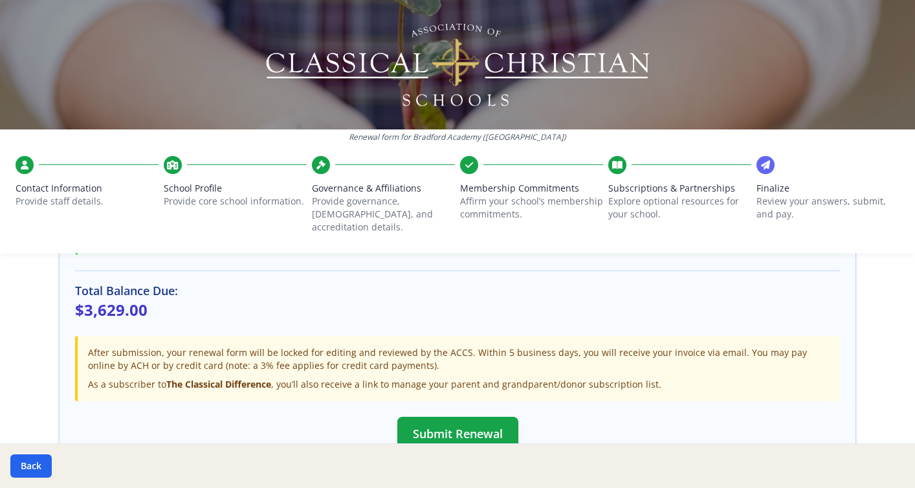
scroll to position [396, 0]
click at [452, 424] on button "Submit Renewal" at bounding box center [457, 433] width 121 height 34
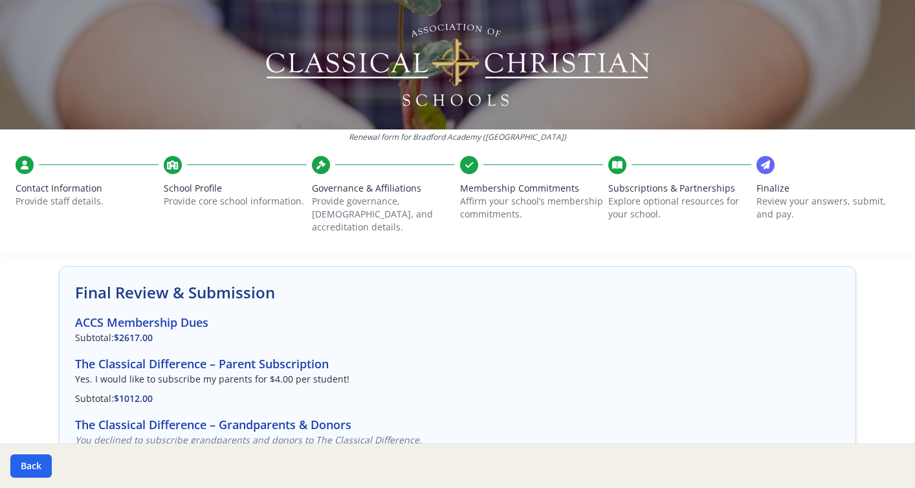
scroll to position [0, 0]
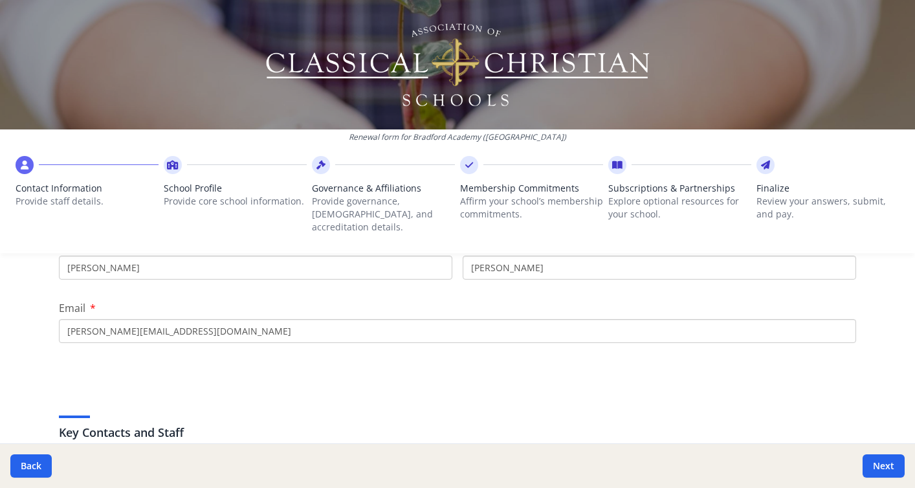
scroll to position [340, 0]
